Goal: Transaction & Acquisition: Purchase product/service

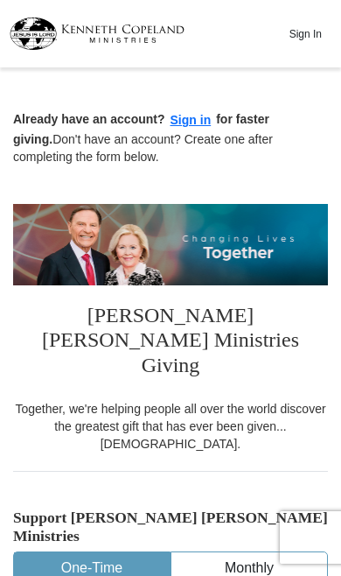
click at [197, 125] on button "Sign in" at bounding box center [191, 120] width 52 height 20
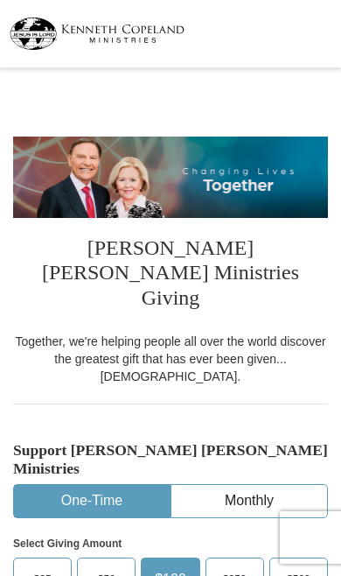
select select "FL"
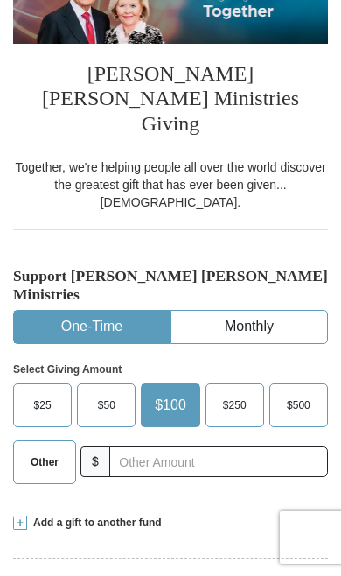
scroll to position [173, 0]
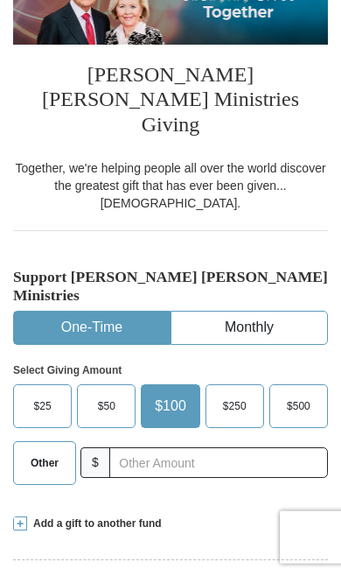
click at [47, 450] on span "Other" at bounding box center [45, 463] width 28 height 26
click at [0, 0] on input "Other" at bounding box center [0, 0] width 0 height 0
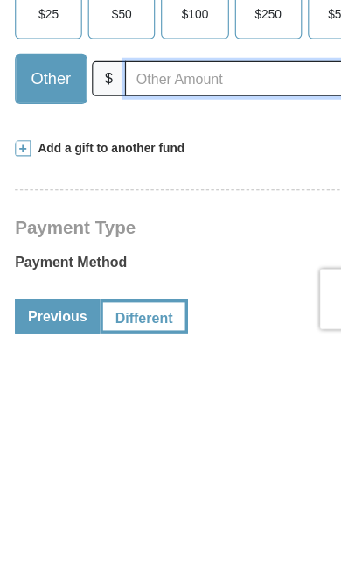
scroll to position [292, 0]
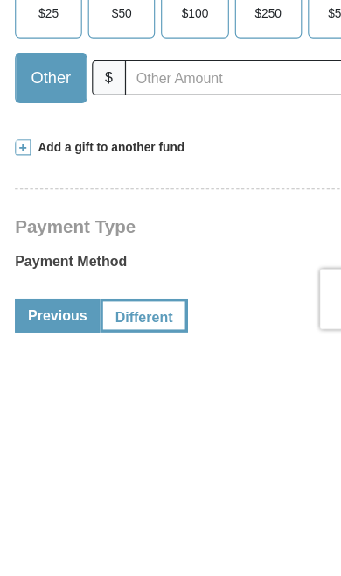
click at [25, 397] on span at bounding box center [20, 404] width 14 height 14
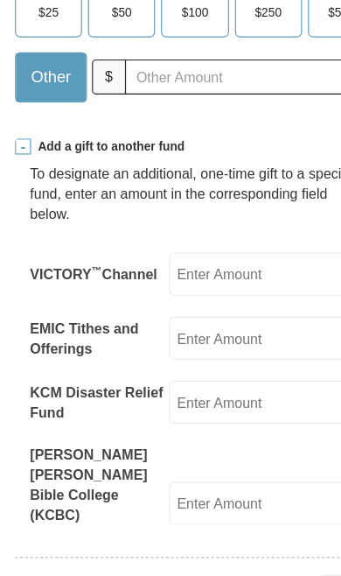
click at [243, 283] on input "EMIC Tithes and Offerings" at bounding box center [231, 302] width 167 height 38
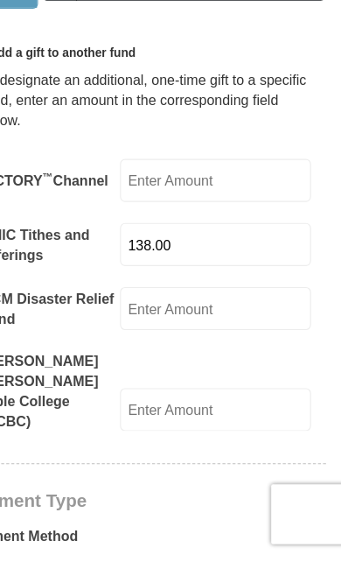
type input "138.00"
click at [227, 339] on input "KCM Disaster Relief Fund" at bounding box center [231, 358] width 167 height 38
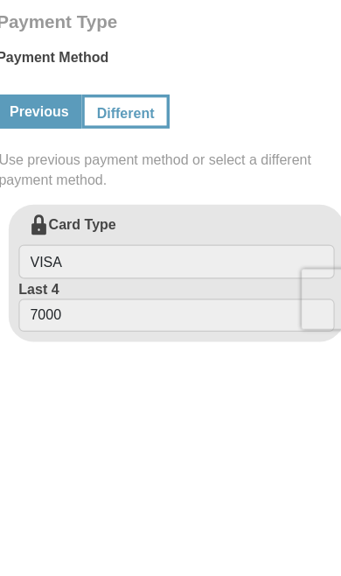
scroll to position [794, 0]
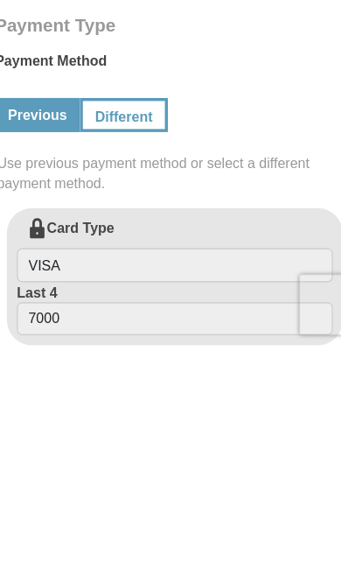
type input "150.00"
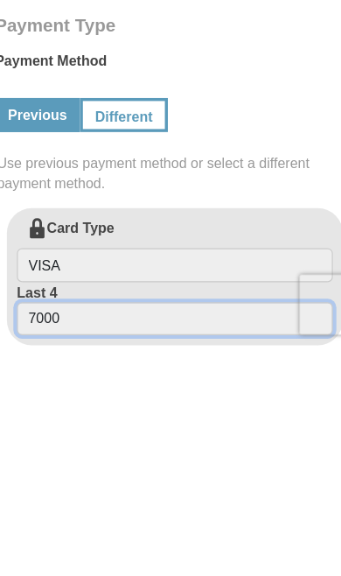
click at [212, 535] on input "7000" at bounding box center [170, 550] width 276 height 30
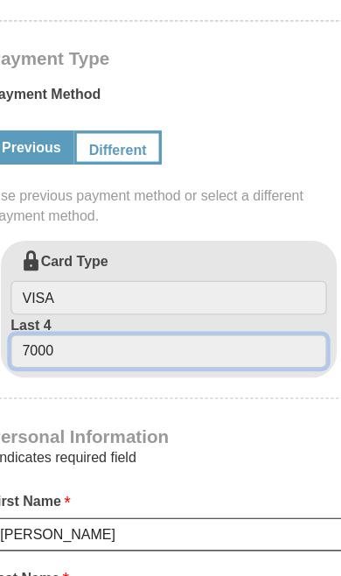
scroll to position [1029, 0]
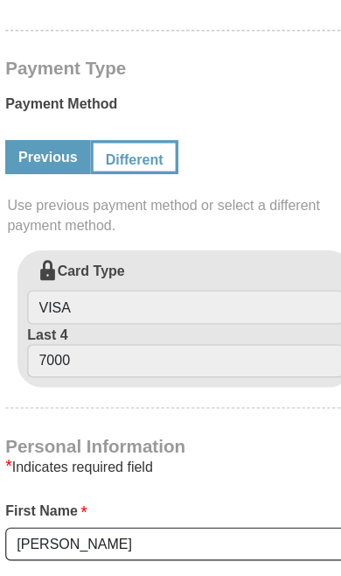
click at [103, 227] on label "Card Type VISA" at bounding box center [170, 255] width 276 height 56
click at [103, 254] on input "VISA" at bounding box center [170, 269] width 276 height 30
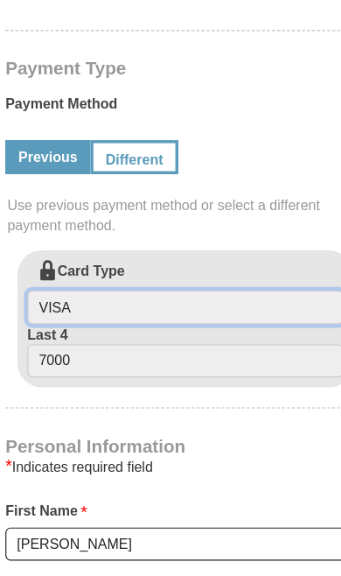
scroll to position [916, 0]
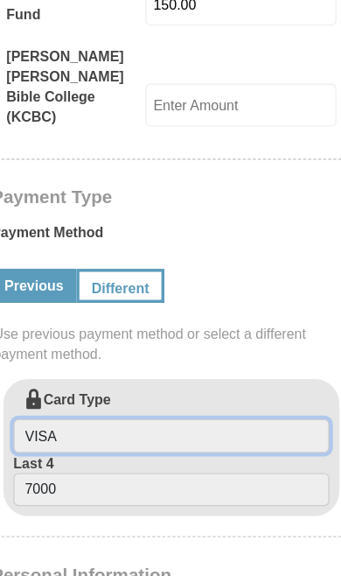
click at [225, 367] on input "VISA" at bounding box center [170, 382] width 276 height 30
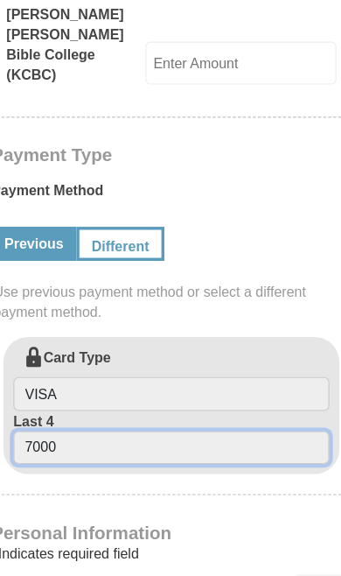
click at [207, 382] on input "7000" at bounding box center [170, 397] width 276 height 30
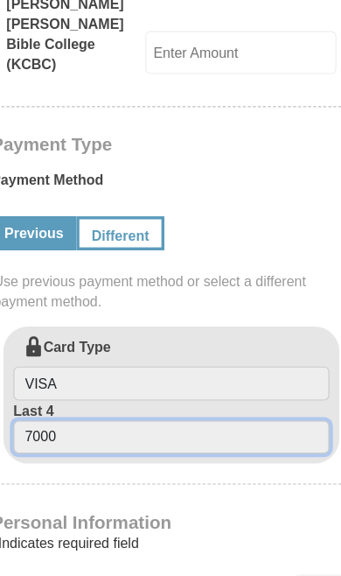
click at [235, 373] on input "7000" at bounding box center [170, 388] width 276 height 30
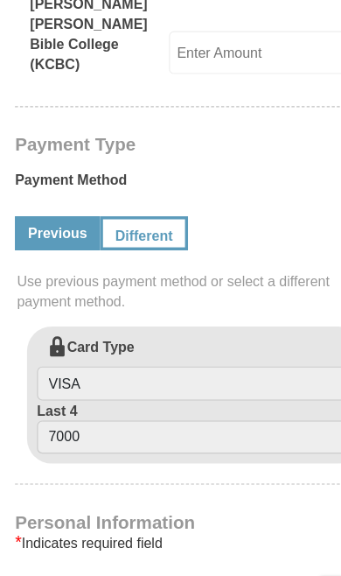
click at [143, 194] on link "Different" at bounding box center [125, 209] width 77 height 30
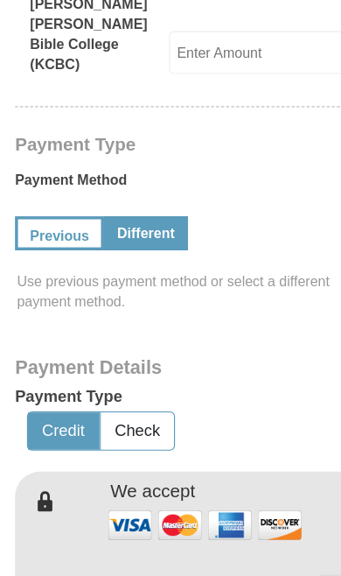
click at [51, 194] on link "Previous" at bounding box center [52, 209] width 78 height 30
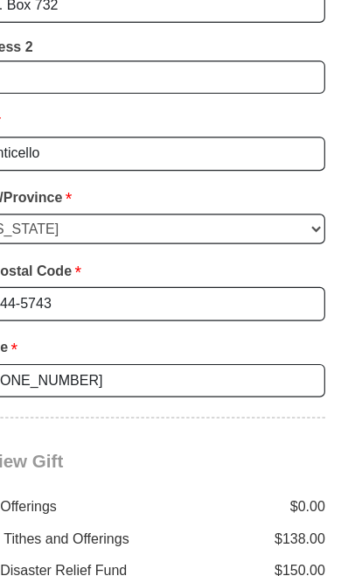
scroll to position [1824, 1]
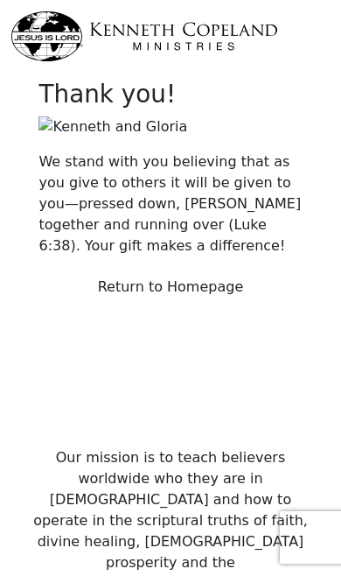
click at [199, 304] on link "Return to Homepage" at bounding box center [171, 286] width 169 height 33
